Goal: Information Seeking & Learning: Check status

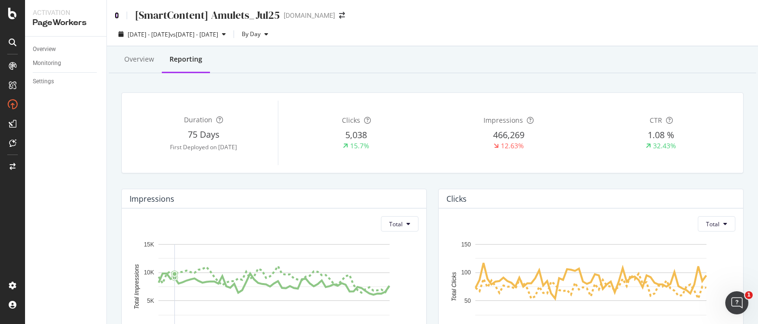
click at [116, 14] on icon at bounding box center [117, 15] width 4 height 7
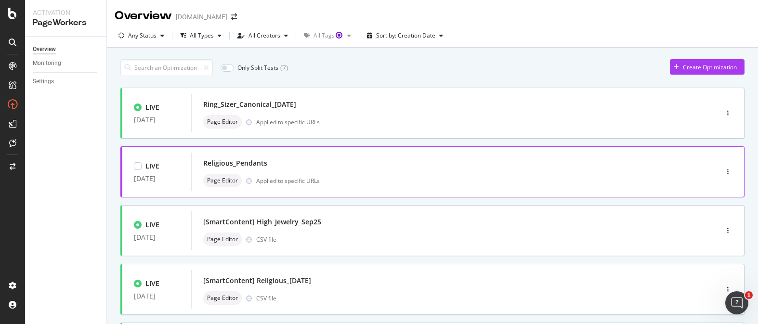
click at [264, 160] on div "Religious_Pendants" at bounding box center [235, 163] width 64 height 10
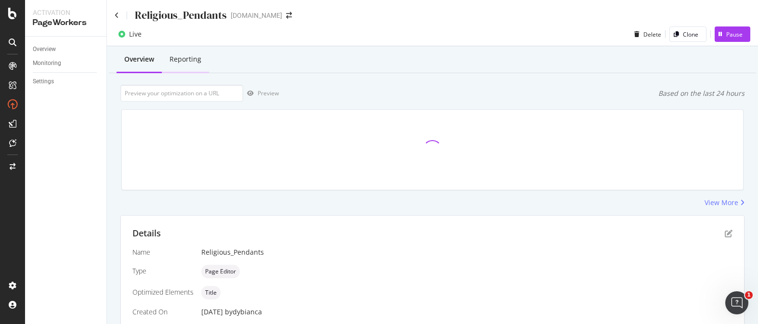
click at [189, 62] on div "Reporting" at bounding box center [185, 59] width 32 height 10
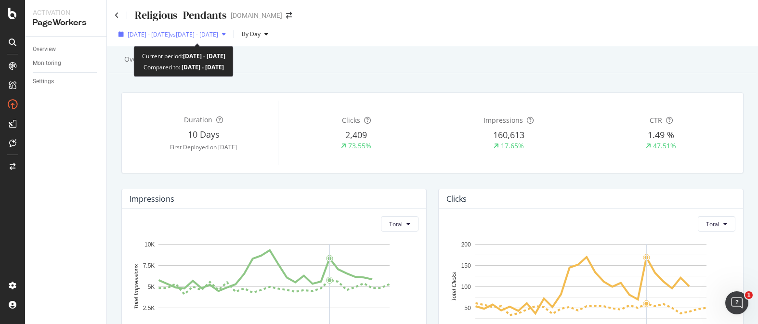
click at [147, 40] on div "[DATE] - [DATE] vs [DATE] - [DATE]" at bounding box center [172, 34] width 115 height 14
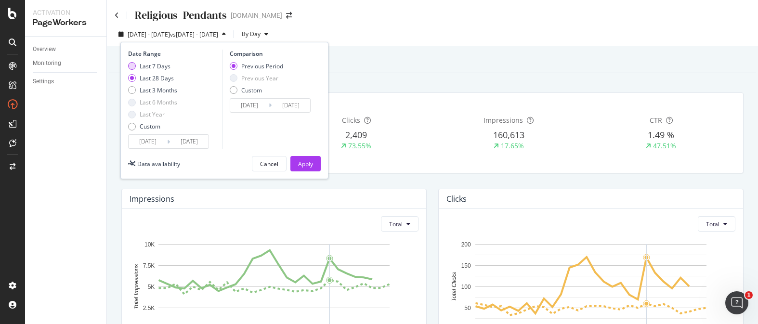
click at [136, 70] on div "Last 7 Days" at bounding box center [152, 66] width 49 height 8
type input "[DATE]"
click at [305, 164] on div "Apply" at bounding box center [305, 164] width 15 height 8
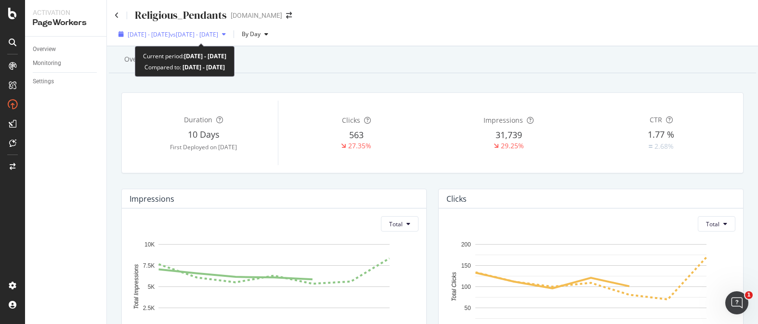
click at [187, 39] on div "[DATE] - [DATE] vs [DATE] - [DATE]" at bounding box center [172, 34] width 115 height 14
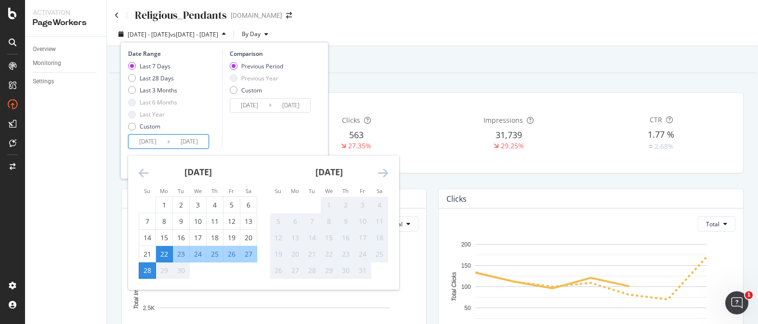
click at [160, 142] on input "[DATE]" at bounding box center [148, 141] width 39 height 13
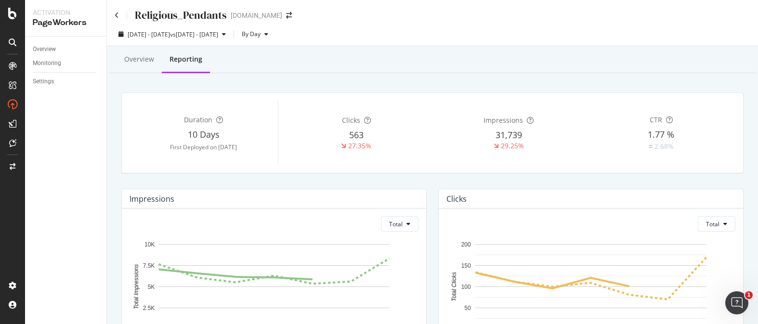
click at [602, 162] on div "CTR 1.77 % 2.68%" at bounding box center [661, 133] width 149 height 65
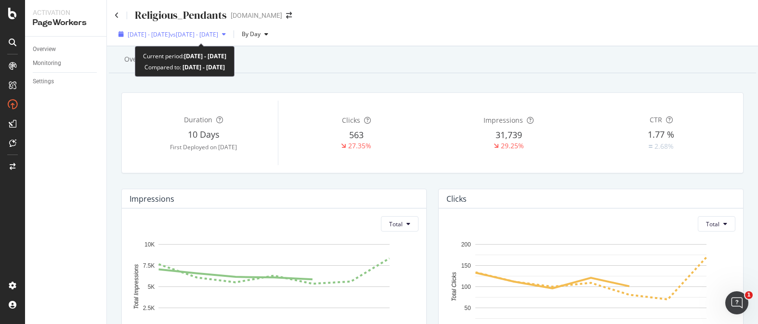
click at [184, 40] on div "[DATE] - [DATE] vs [DATE] - [DATE]" at bounding box center [172, 34] width 115 height 14
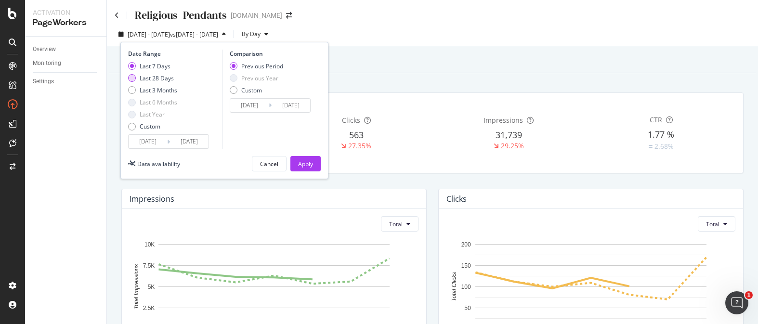
click at [133, 77] on div "Last 28 Days" at bounding box center [132, 78] width 8 height 8
type input "[DATE]"
click at [304, 158] on div "Apply" at bounding box center [305, 163] width 15 height 14
